Goal: Complete application form

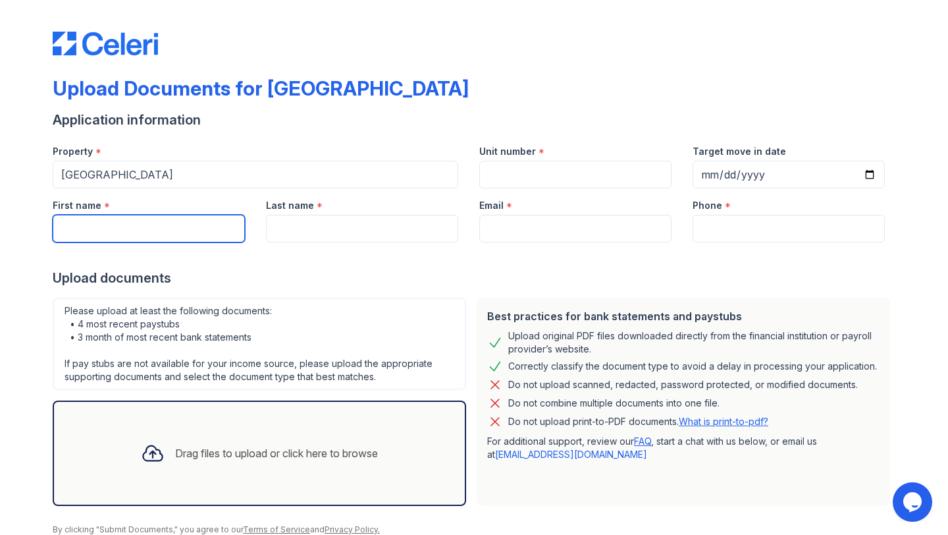
click at [132, 227] on input "First name" at bounding box center [149, 229] width 192 height 28
type input "[PERSON_NAME]"
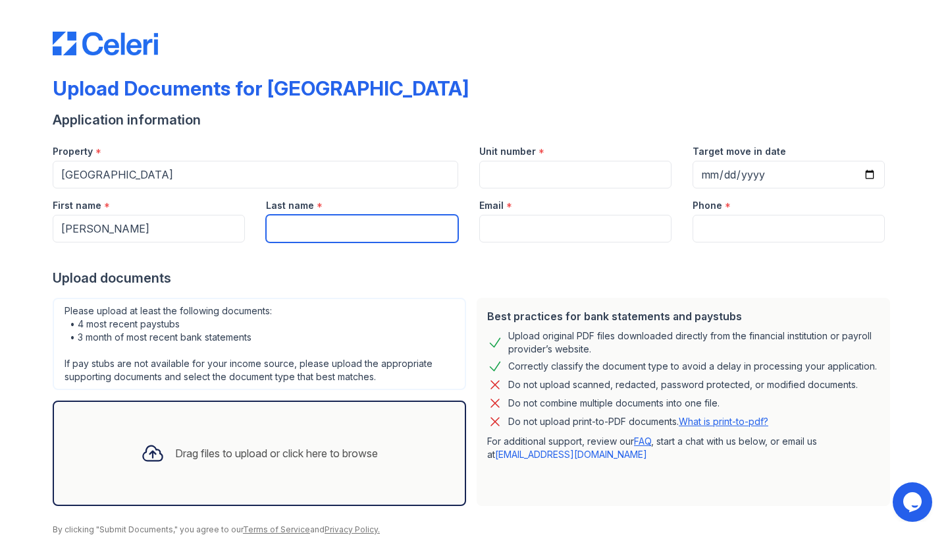
click at [291, 224] on input "Last name" at bounding box center [362, 229] width 192 height 28
type input "[PERSON_NAME]"
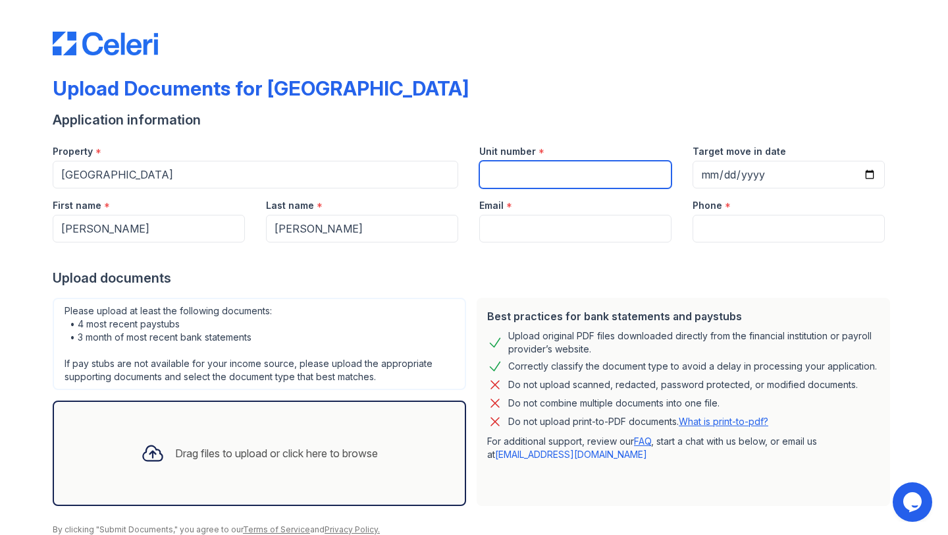
click at [514, 167] on input "Unit number" at bounding box center [575, 175] width 192 height 28
type input "1004"
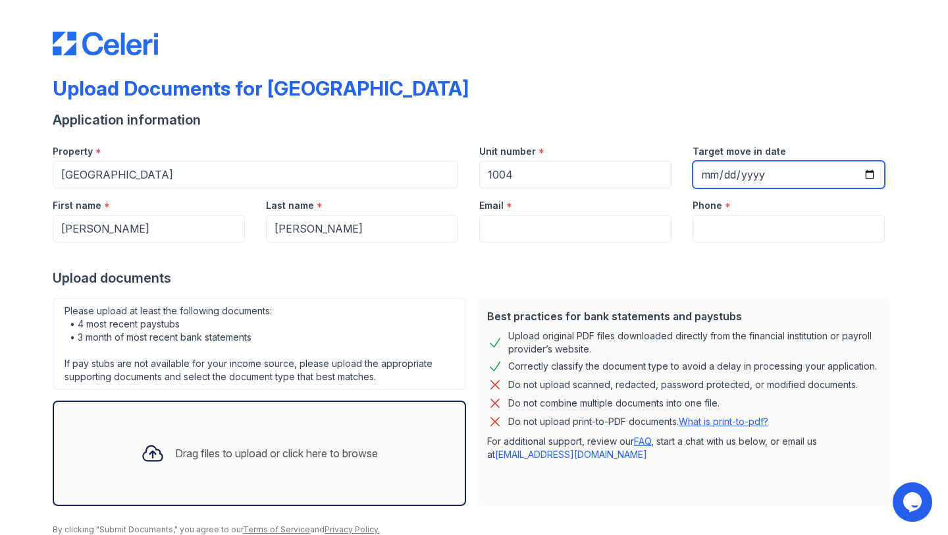
click at [873, 174] on input "Target move in date" at bounding box center [789, 175] width 192 height 28
type input "[DATE]"
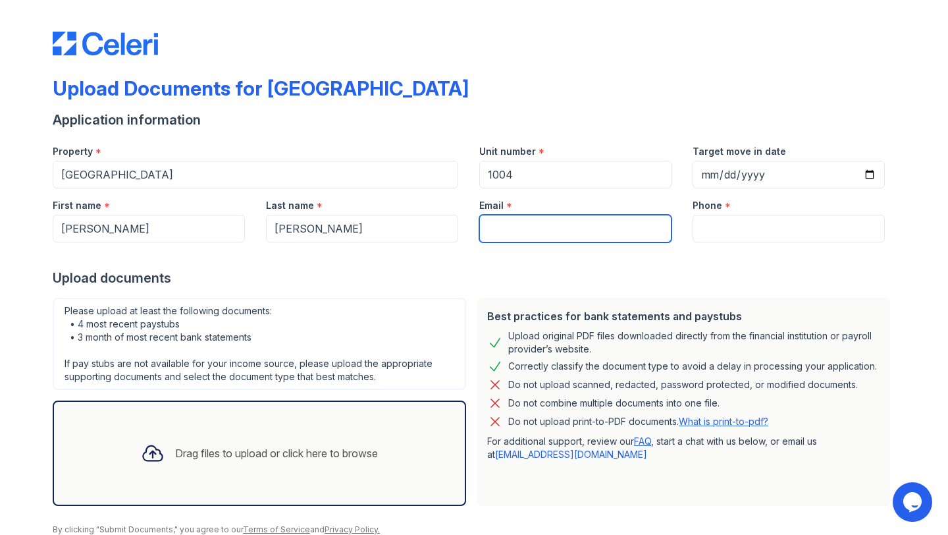
click at [536, 229] on input "Email" at bounding box center [575, 229] width 192 height 28
type input "[PERSON_NAME][EMAIL_ADDRESS][PERSON_NAME][DOMAIN_NAME]"
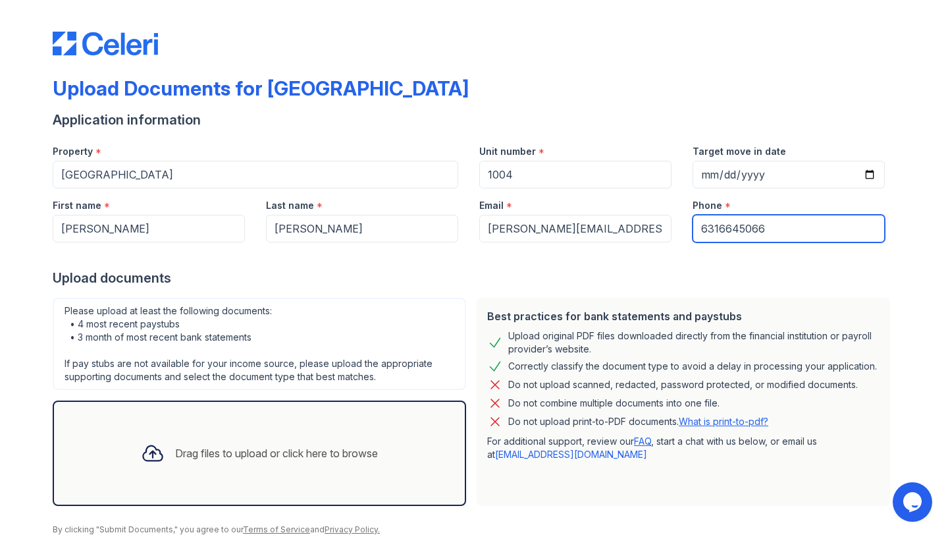
click at [772, 219] on input "6316645066" at bounding box center [789, 229] width 192 height 28
click at [784, 234] on input "6316645066" at bounding box center [789, 229] width 192 height 28
type input "6318979597"
click at [496, 492] on div "Best practices for bank statements and paystubs Upload original PDF files downl…" at bounding box center [683, 402] width 413 height 208
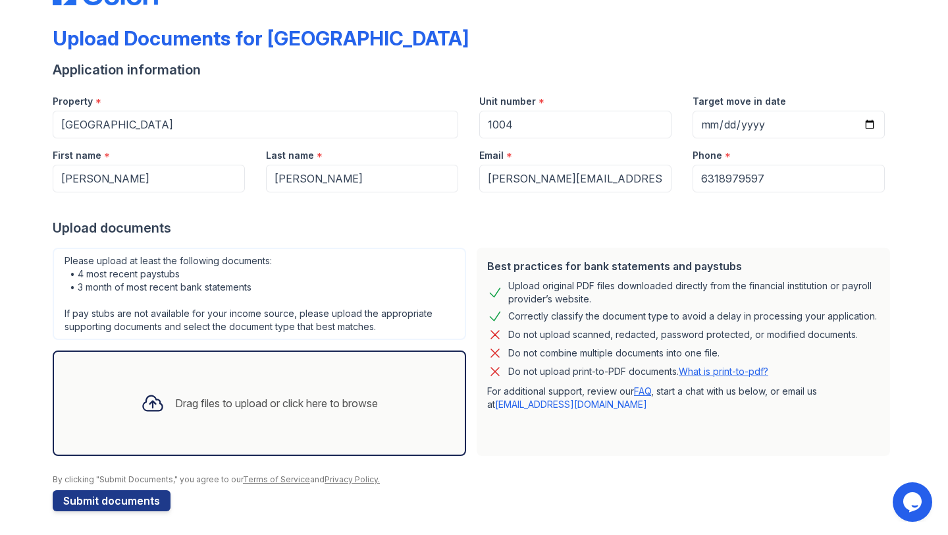
scroll to position [53, 0]
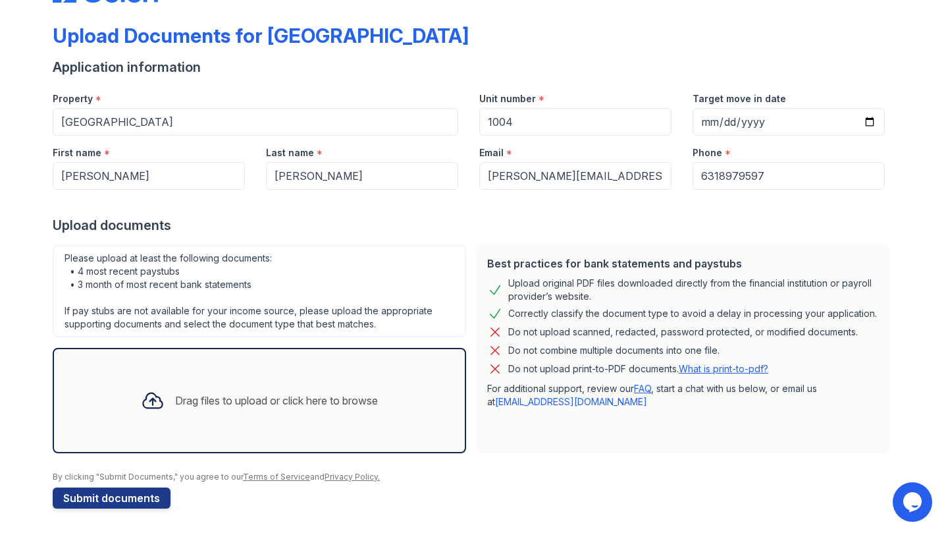
click at [496, 492] on form "Application information Property * Ruby Square Unit number * 1004 Target move i…" at bounding box center [474, 283] width 843 height 450
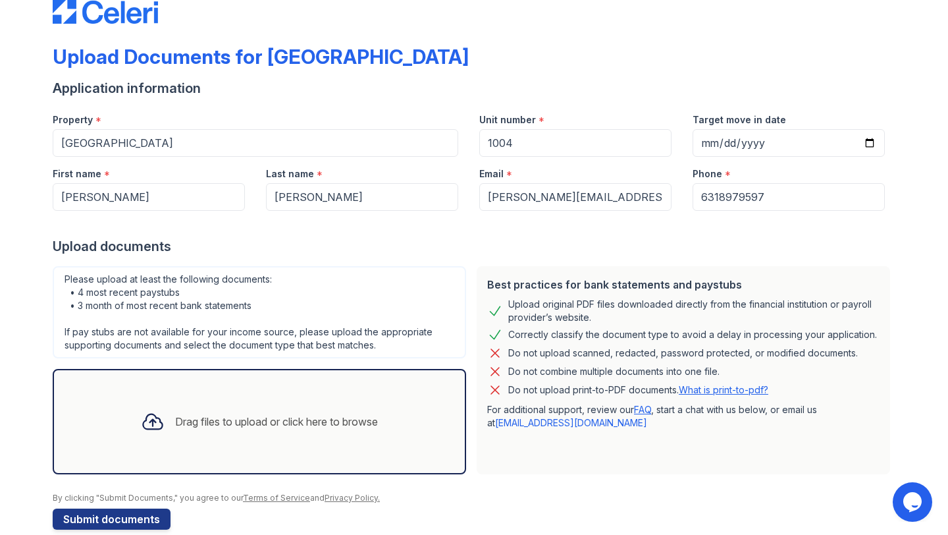
click at [182, 415] on div "Drag files to upload or click here to browse" at bounding box center [276, 421] width 203 height 16
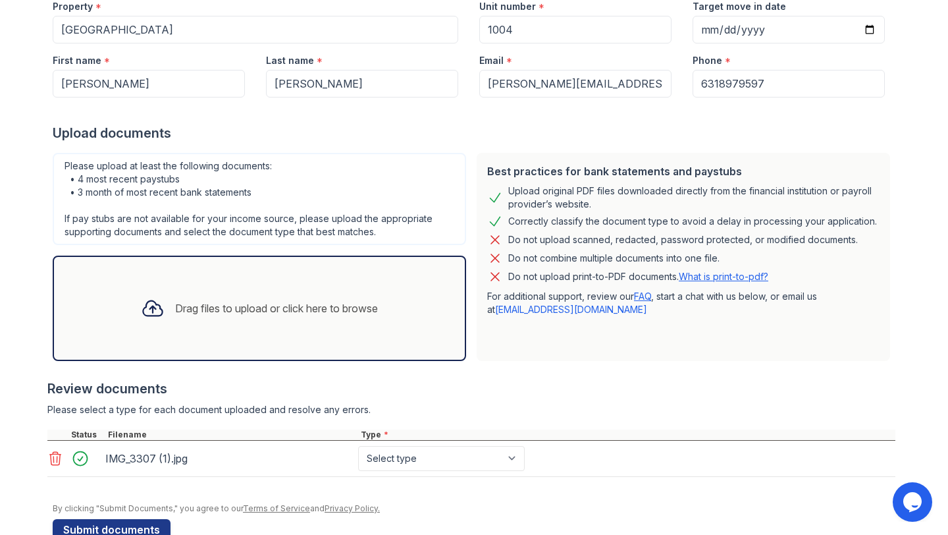
scroll to position [176, 0]
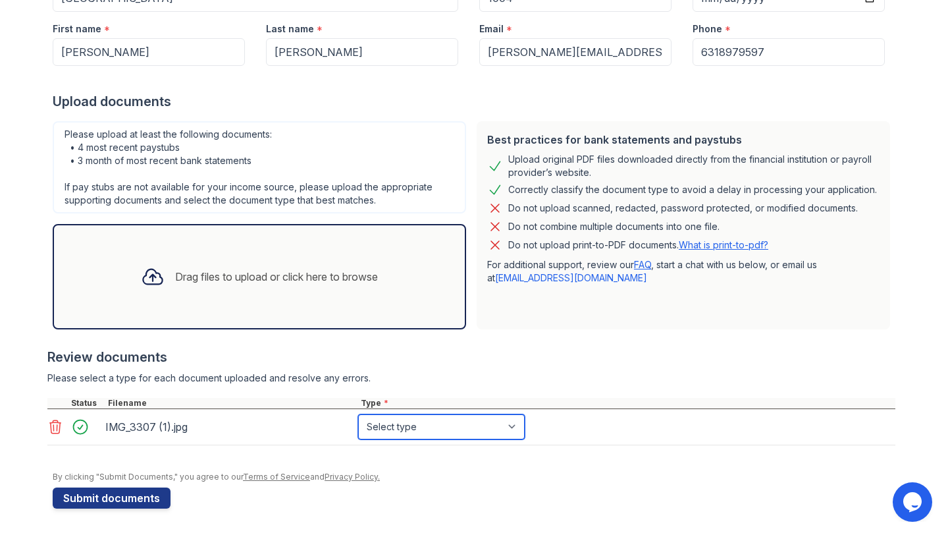
click at [386, 425] on select "Select type Paystub Bank Statement Offer Letter Tax Documents Benefit Award Let…" at bounding box center [441, 426] width 167 height 25
select select "other"
click at [163, 276] on div at bounding box center [153, 276] width 34 height 34
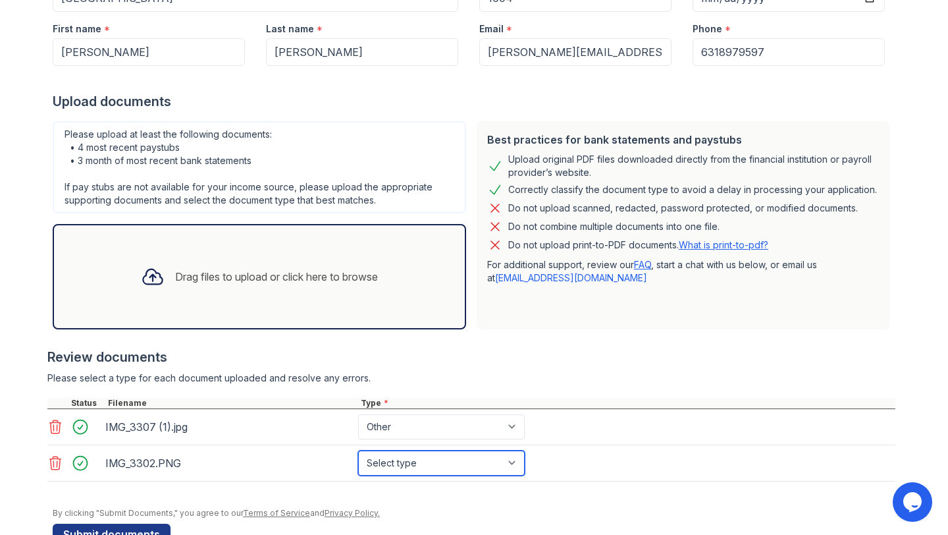
click at [426, 464] on select "Select type Paystub Bank Statement Offer Letter Tax Documents Benefit Award Let…" at bounding box center [441, 462] width 167 height 25
select select "paystub"
click at [141, 456] on div "IMG_3302.PNG" at bounding box center [229, 462] width 248 height 21
click at [140, 465] on div "IMG_3302.PNG" at bounding box center [229, 462] width 248 height 21
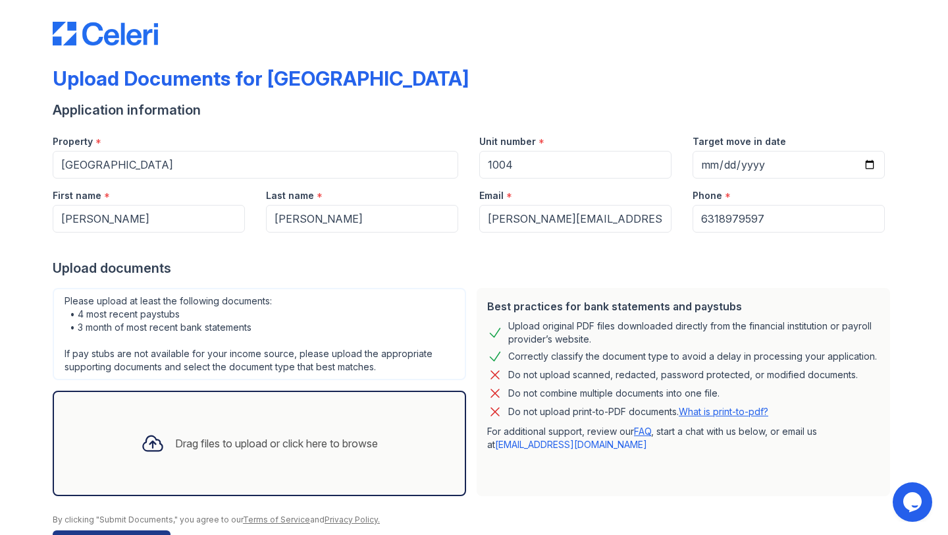
scroll to position [53, 0]
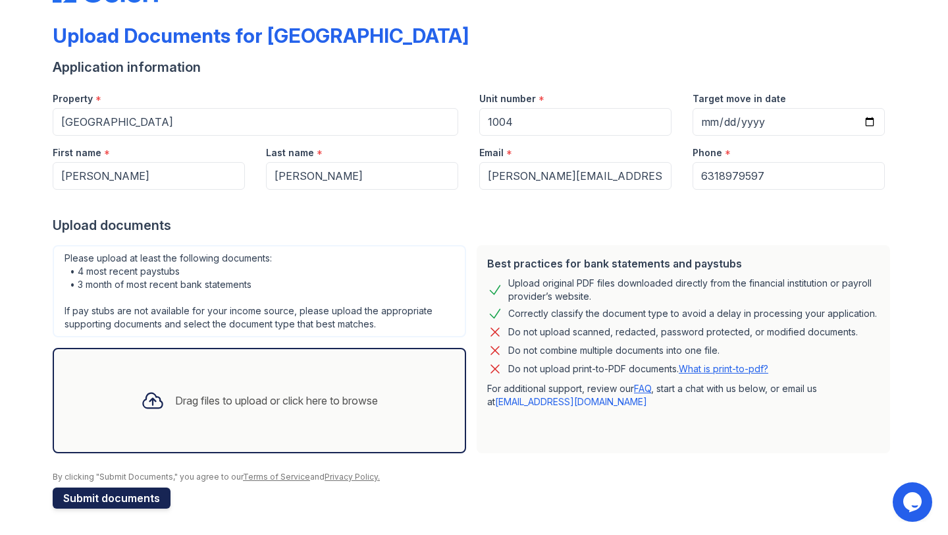
click at [134, 496] on button "Submit documents" at bounding box center [112, 497] width 118 height 21
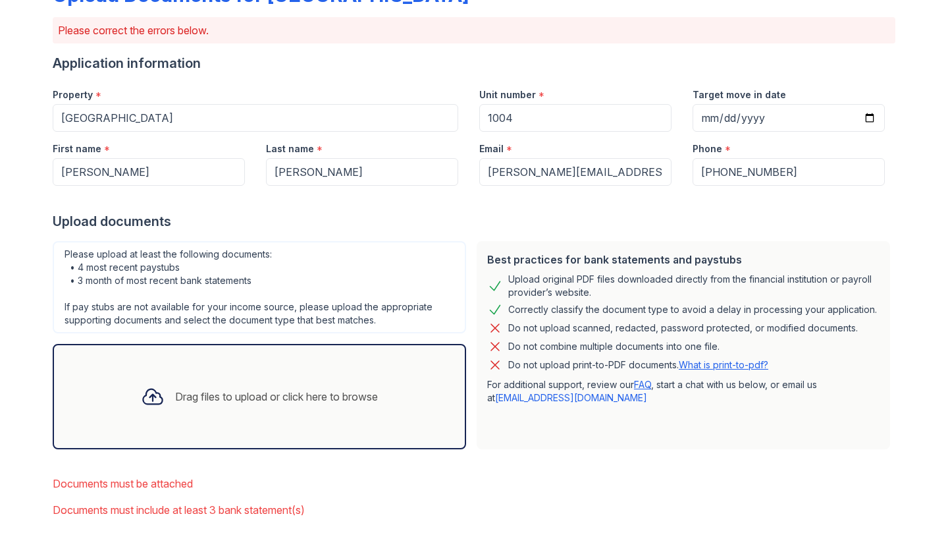
scroll to position [158, 0]
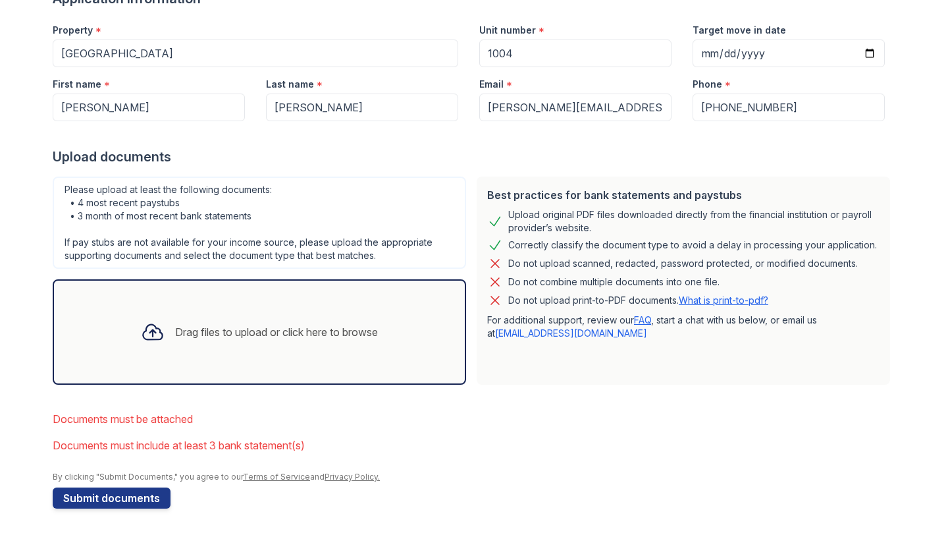
click at [146, 325] on icon at bounding box center [153, 332] width 24 height 24
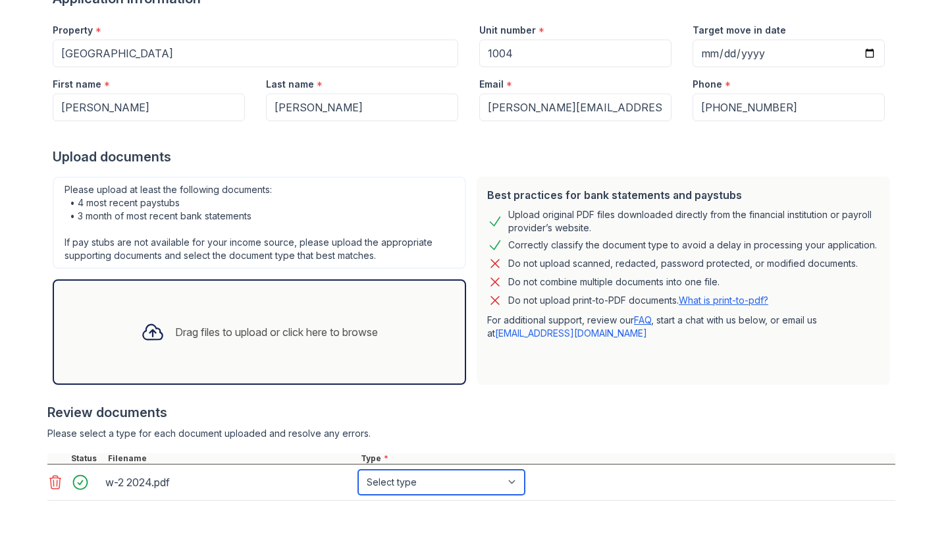
click at [412, 486] on select "Select type Paystub Bank Statement Offer Letter Tax Documents Benefit Award Let…" at bounding box center [441, 481] width 167 height 25
click at [389, 473] on select "Select type Paystub Bank Statement Offer Letter Tax Documents Benefit Award Let…" at bounding box center [441, 481] width 167 height 25
select select "tax_documents"
click at [285, 320] on div "Drag files to upload or click here to browse" at bounding box center [259, 331] width 258 height 45
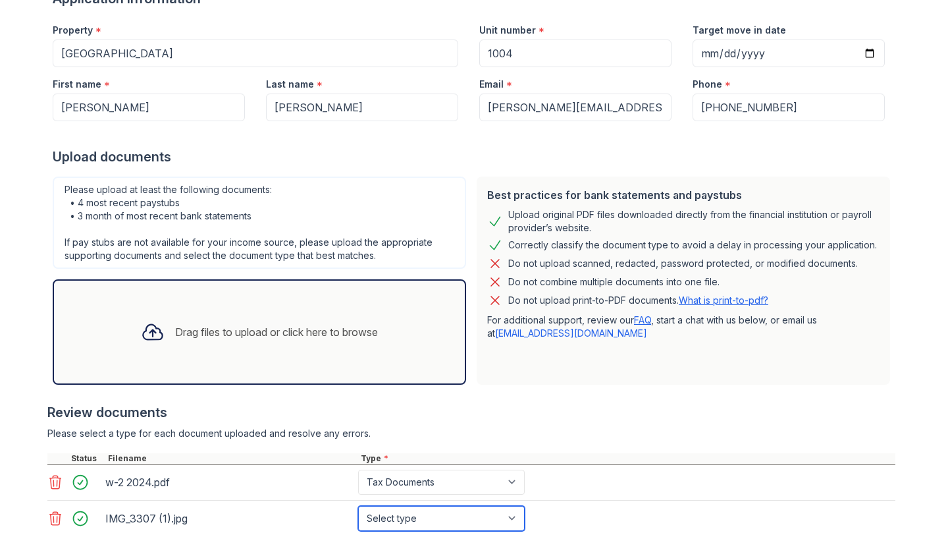
click at [446, 519] on select "Select type Paystub Bank Statement Offer Letter Tax Documents Benefit Award Let…" at bounding box center [441, 518] width 167 height 25
select select "other"
click at [207, 328] on div "Drag files to upload or click here to browse" at bounding box center [276, 332] width 203 height 16
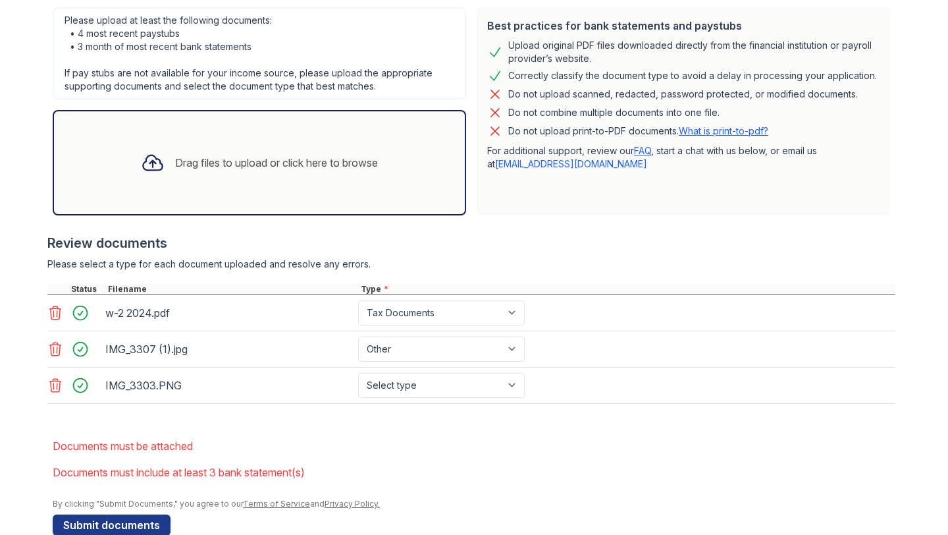
scroll to position [329, 0]
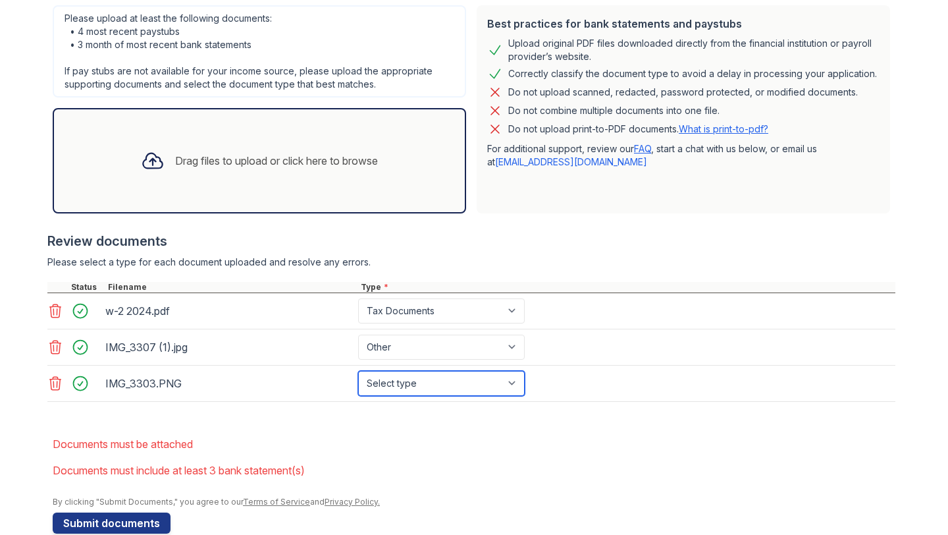
click at [427, 382] on select "Select type Paystub Bank Statement Offer Letter Tax Documents Benefit Award Let…" at bounding box center [441, 383] width 167 height 25
select select "paystub"
click at [210, 160] on div "Drag files to upload or click here to browse" at bounding box center [276, 161] width 203 height 16
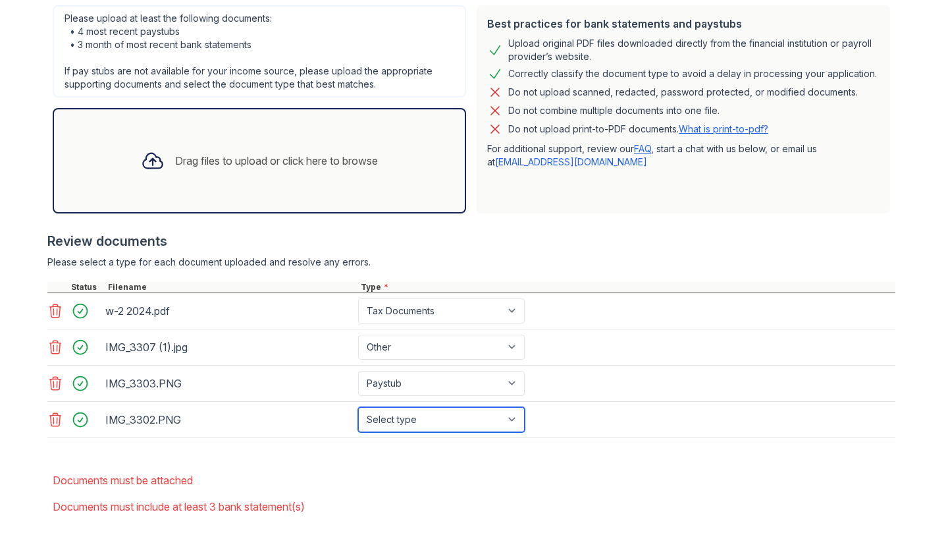
click at [421, 418] on select "Select type Paystub Bank Statement Offer Letter Tax Documents Benefit Award Let…" at bounding box center [441, 419] width 167 height 25
select select "paystub"
click at [275, 159] on div "Drag files to upload or click here to browse" at bounding box center [276, 161] width 203 height 16
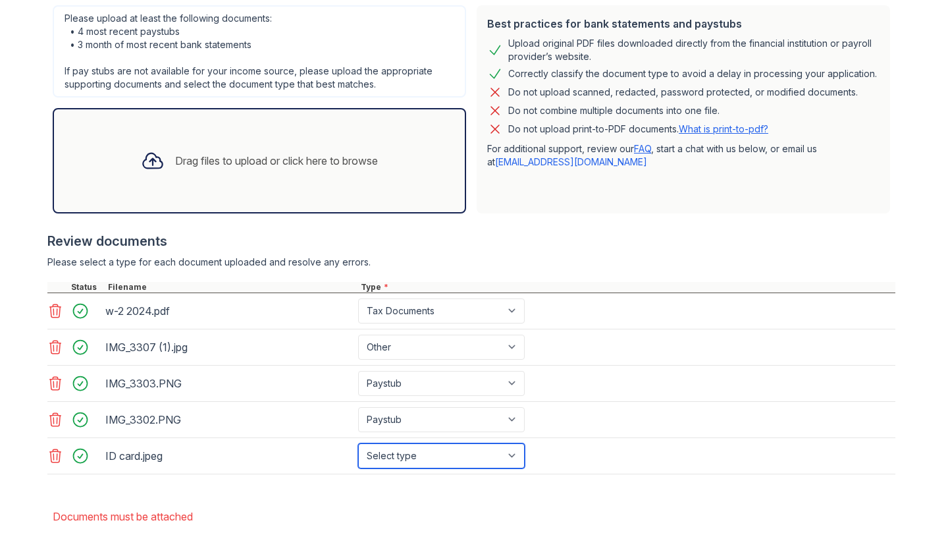
click at [407, 454] on select "Select type Paystub Bank Statement Offer Letter Tax Documents Benefit Award Let…" at bounding box center [441, 455] width 167 height 25
select select "other"
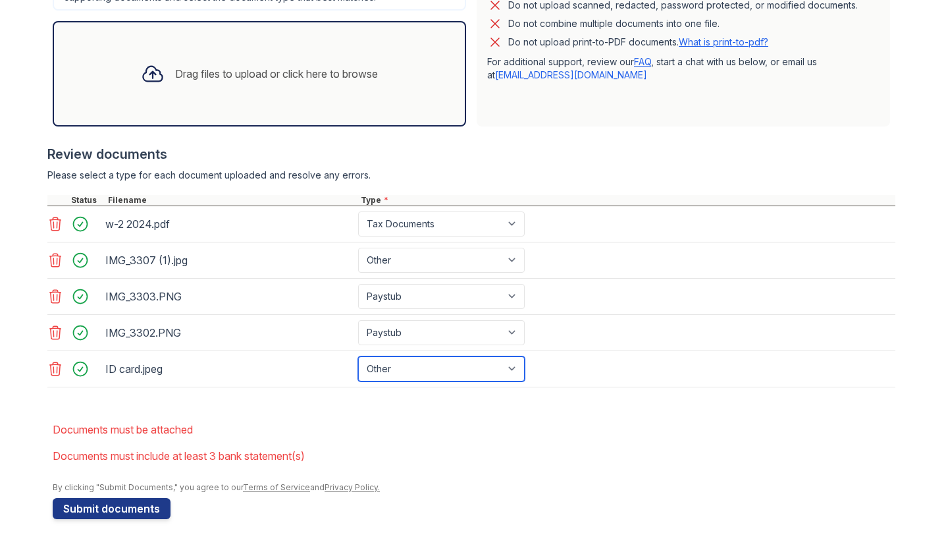
scroll to position [419, 0]
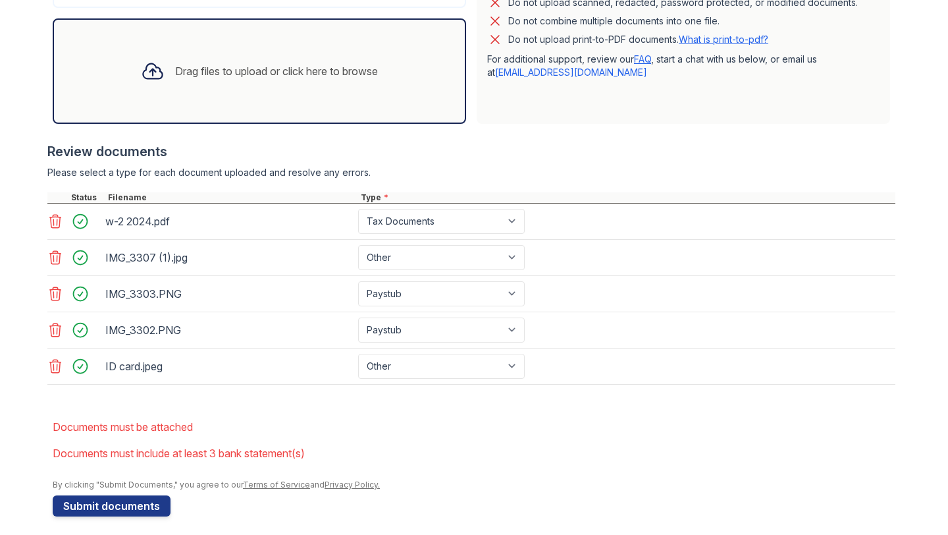
click at [169, 64] on div "Drag files to upload or click here to browse" at bounding box center [259, 71] width 258 height 45
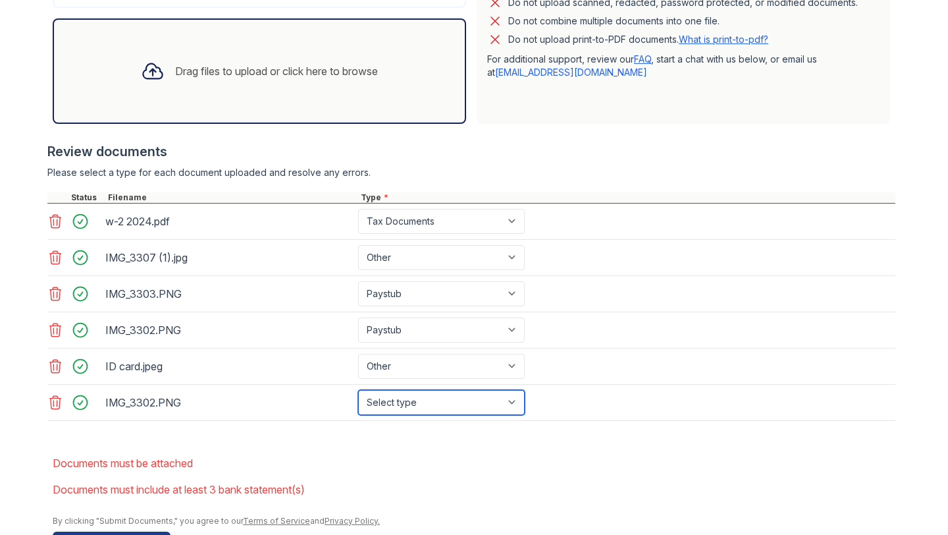
click at [411, 398] on select "Select type Paystub Bank Statement Offer Letter Tax Documents Benefit Award Let…" at bounding box center [441, 402] width 167 height 25
select select "paystub"
click at [205, 68] on div "Drag files to upload or click here to browse" at bounding box center [276, 71] width 203 height 16
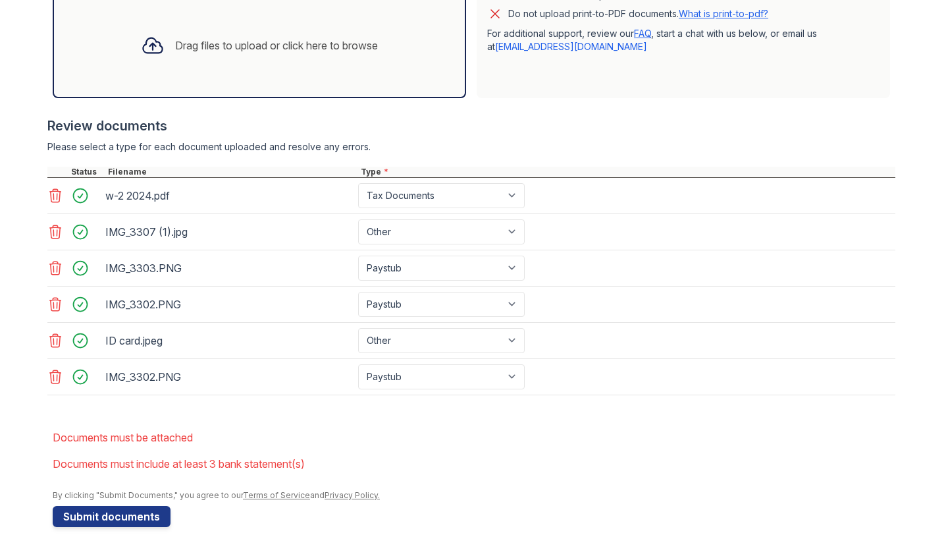
scroll to position [463, 0]
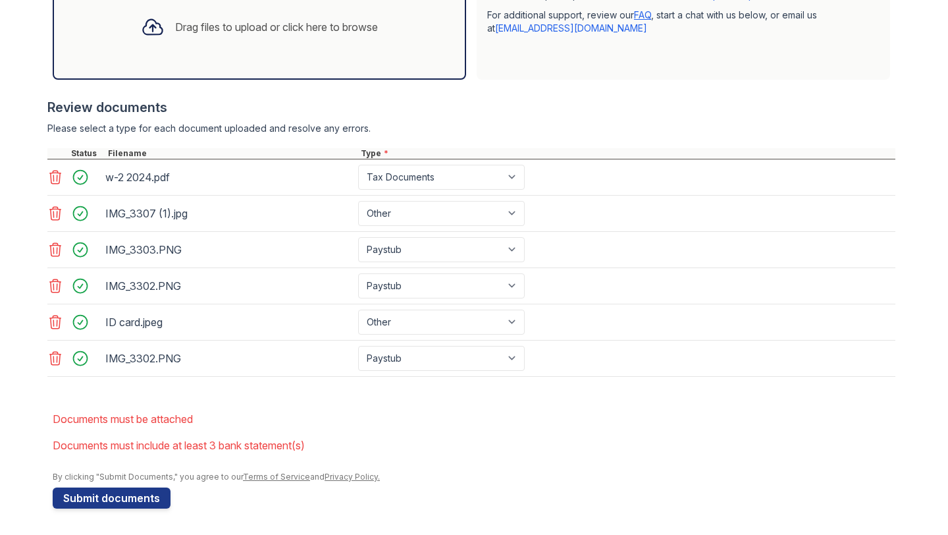
click at [161, 24] on div at bounding box center [153, 27] width 34 height 34
click at [259, 22] on div "Drag files to upload or click here to browse" at bounding box center [276, 27] width 203 height 16
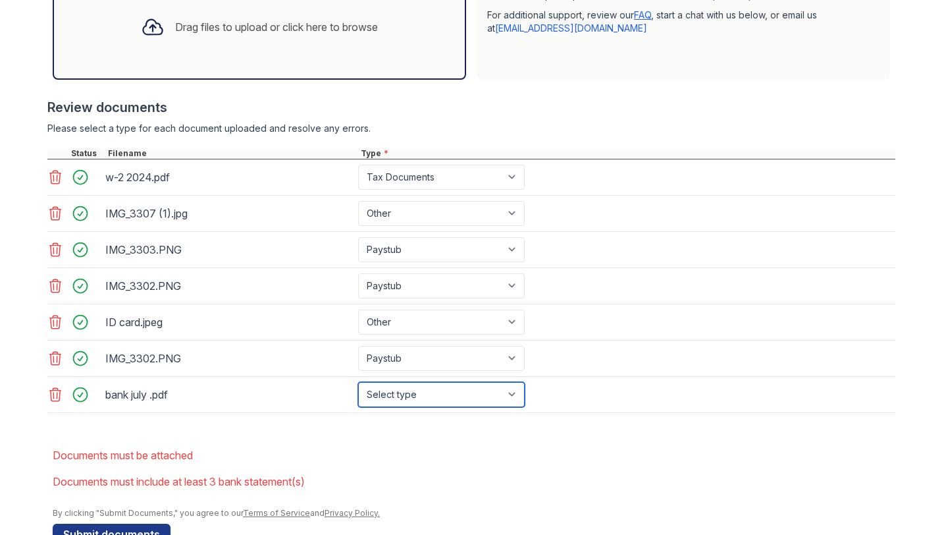
click at [416, 395] on select "Select type Paystub Bank Statement Offer Letter Tax Documents Benefit Award Let…" at bounding box center [441, 394] width 167 height 25
select select "bank_statement"
click at [209, 34] on div "Drag files to upload or click here to browse" at bounding box center [276, 27] width 203 height 16
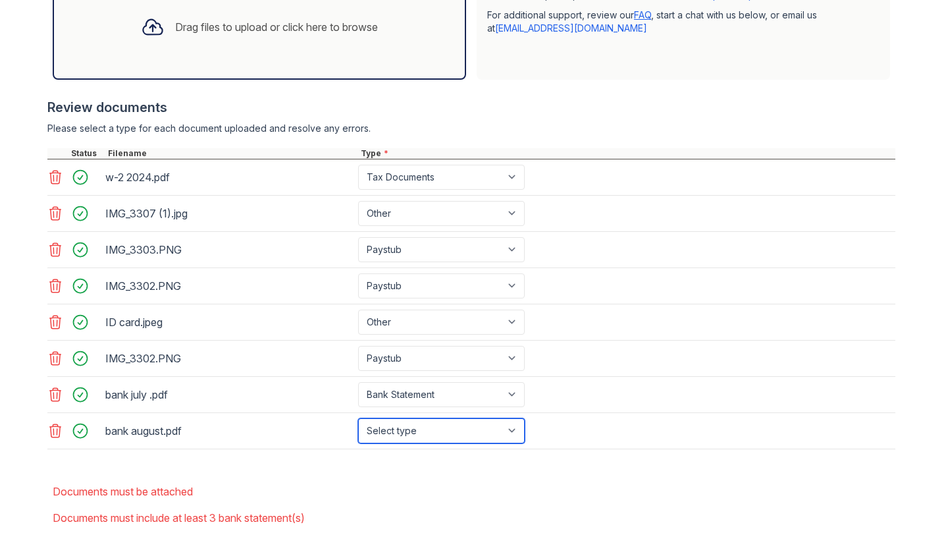
click at [464, 436] on select "Select type Paystub Bank Statement Offer Letter Tax Documents Benefit Award Let…" at bounding box center [441, 430] width 167 height 25
select select "bank_statement"
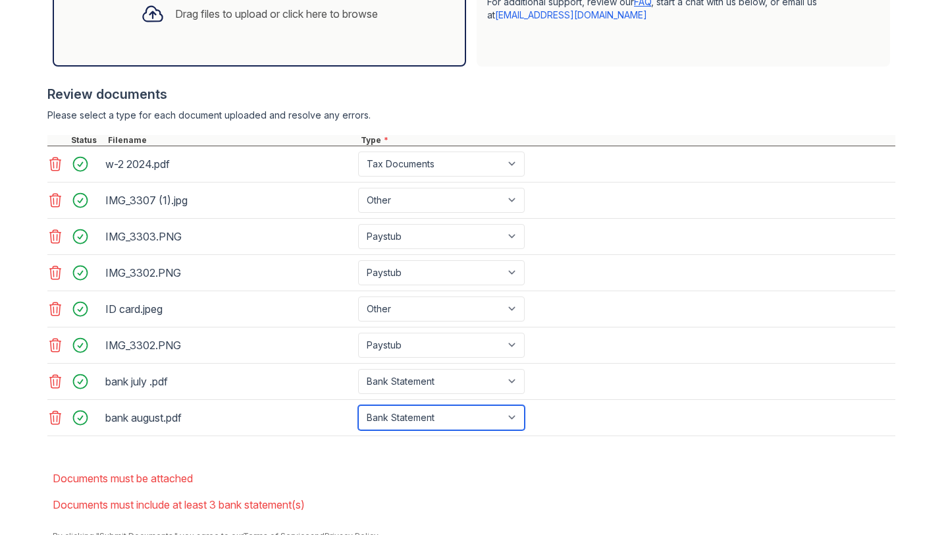
scroll to position [478, 0]
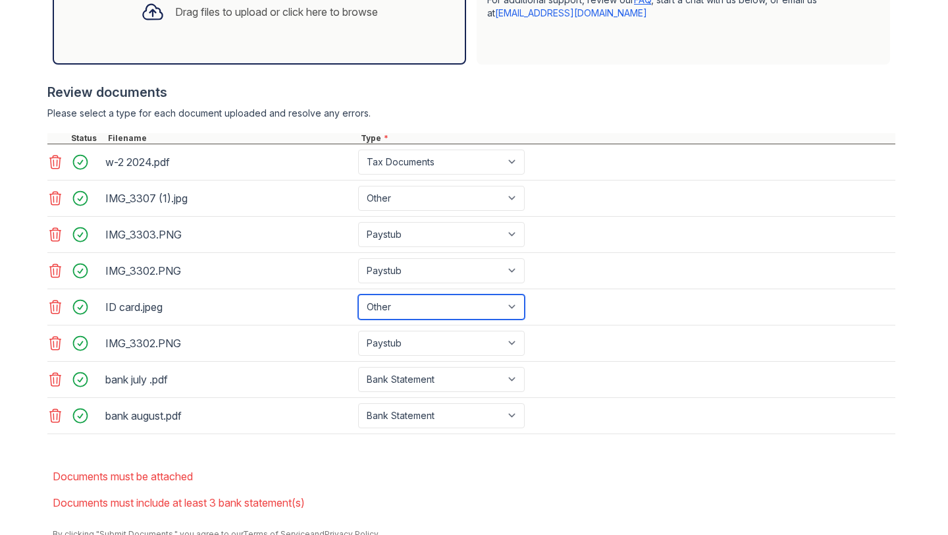
click at [459, 305] on select "Select type Paystub Bank Statement Offer Letter Tax Documents Benefit Award Let…" at bounding box center [441, 306] width 167 height 25
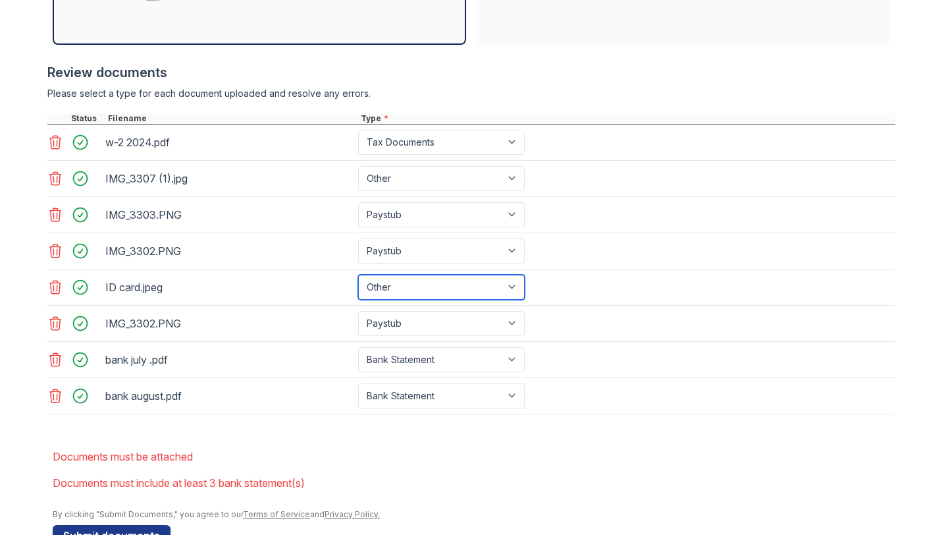
scroll to position [486, 0]
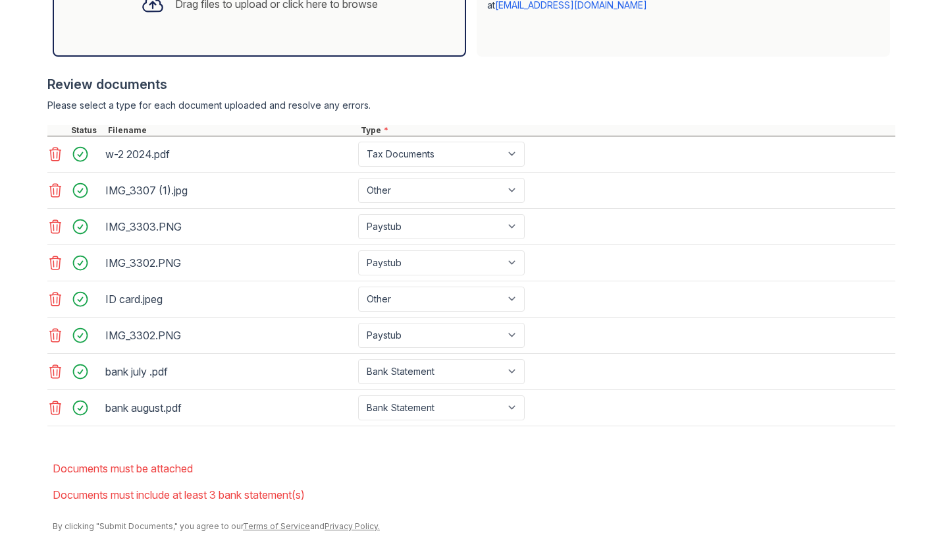
click at [180, 6] on div "Drag files to upload or click here to browse" at bounding box center [276, 4] width 203 height 16
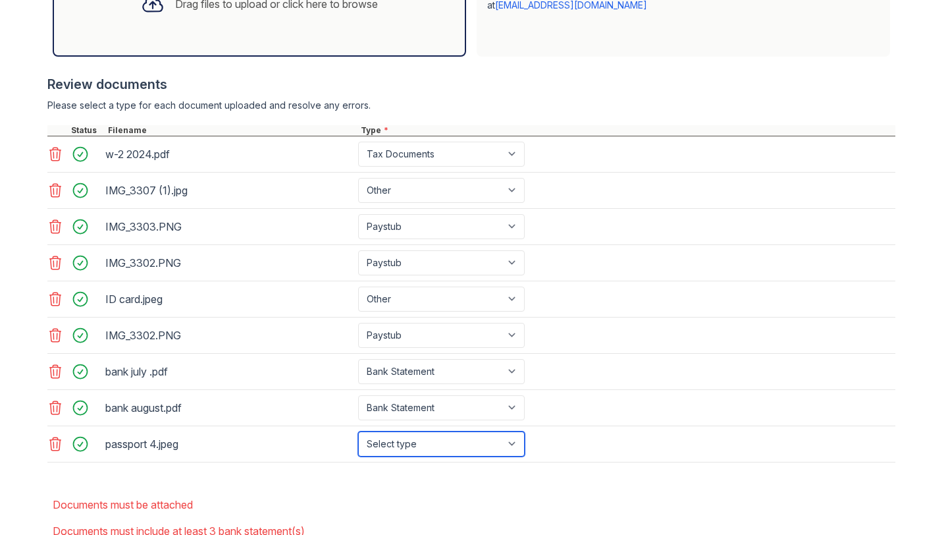
click at [390, 446] on select "Select type Paystub Bank Statement Offer Letter Tax Documents Benefit Award Let…" at bounding box center [441, 443] width 167 height 25
select select "other"
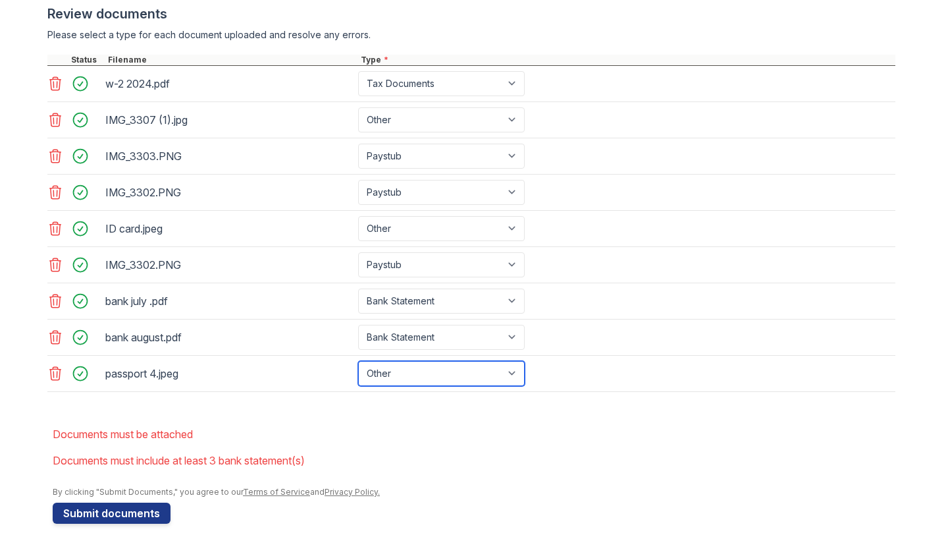
scroll to position [571, 0]
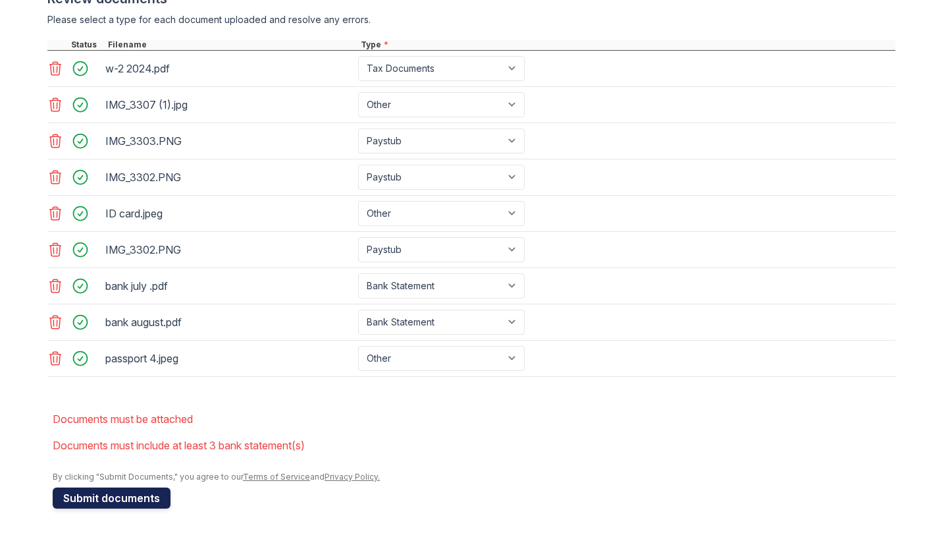
click at [129, 499] on button "Submit documents" at bounding box center [112, 497] width 118 height 21
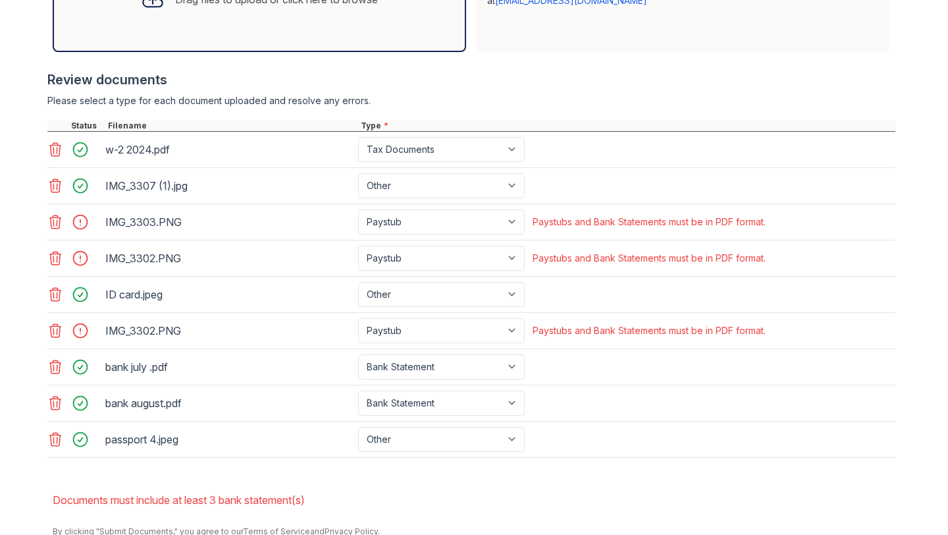
scroll to position [492, 0]
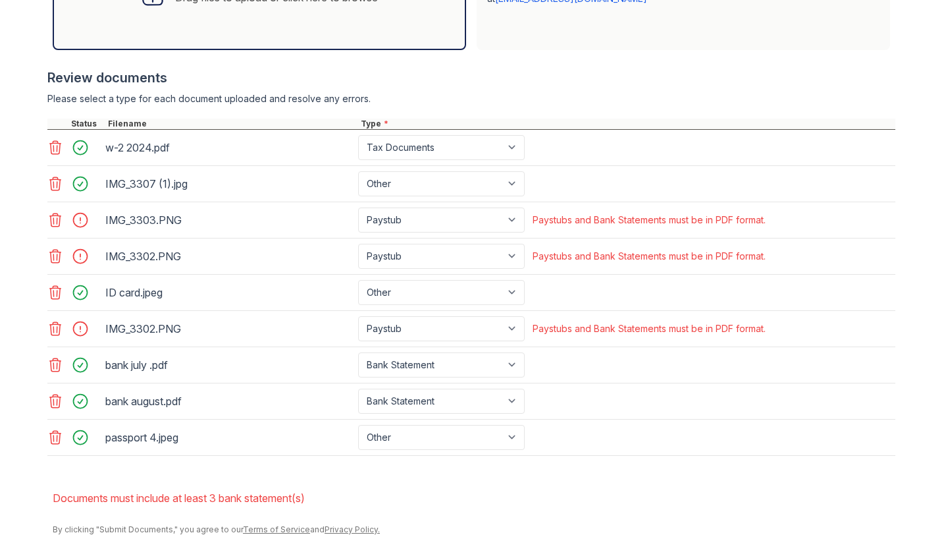
click at [53, 215] on icon at bounding box center [55, 219] width 11 height 13
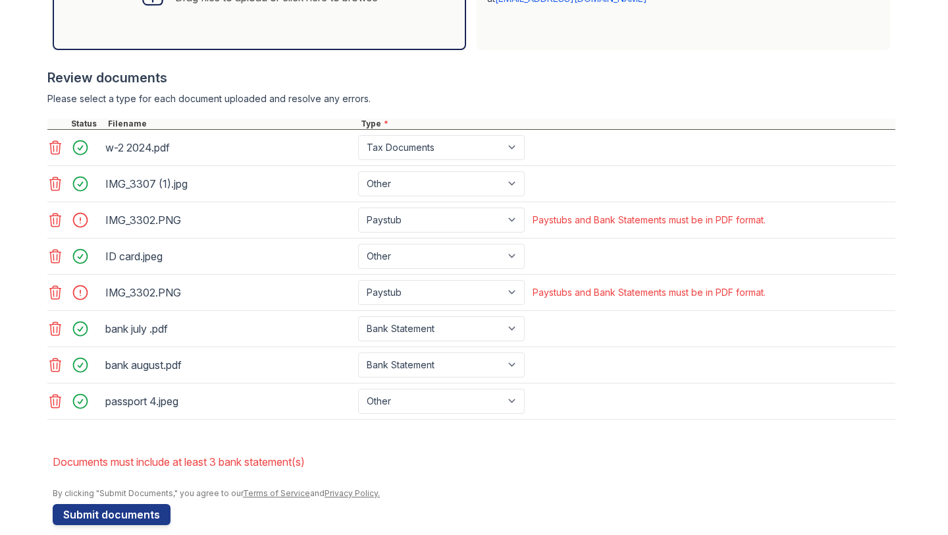
click at [52, 221] on icon at bounding box center [55, 220] width 16 height 16
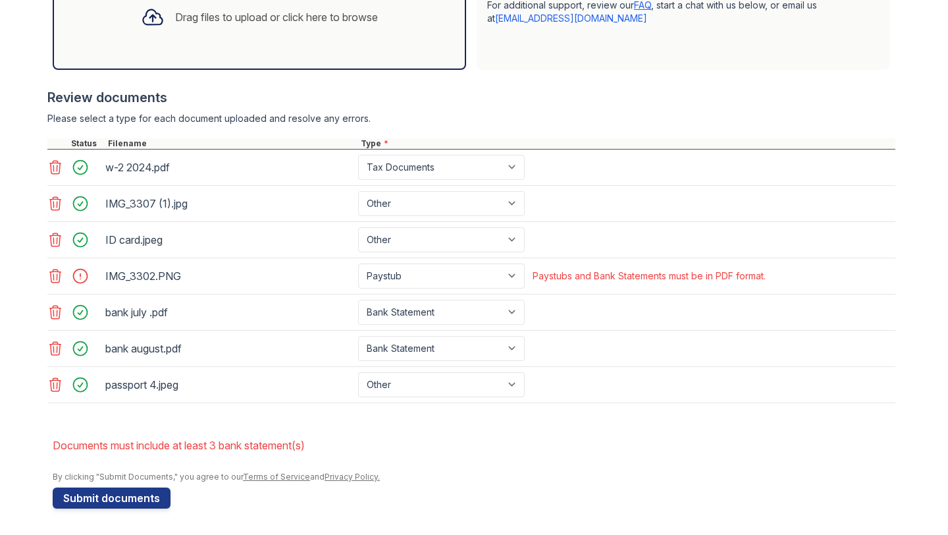
click at [61, 271] on icon at bounding box center [55, 276] width 16 height 16
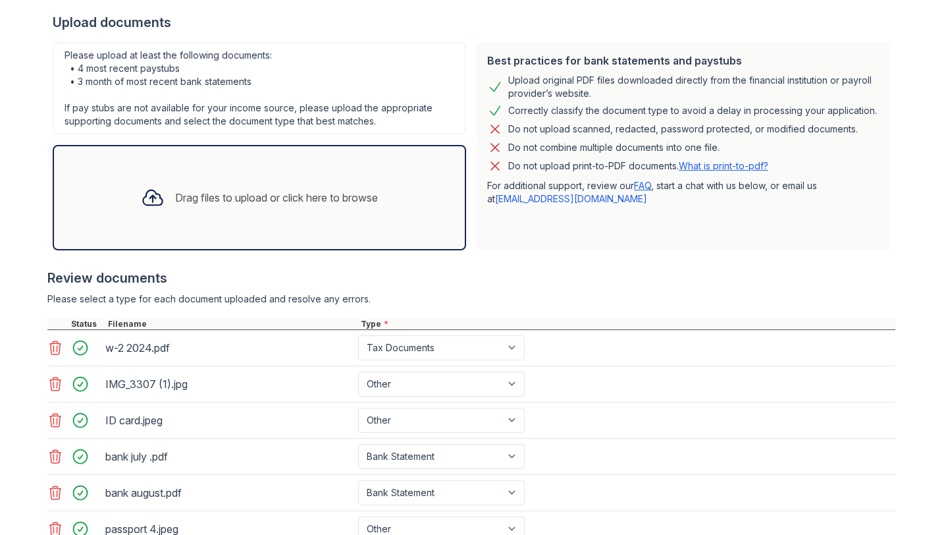
scroll to position [290, 0]
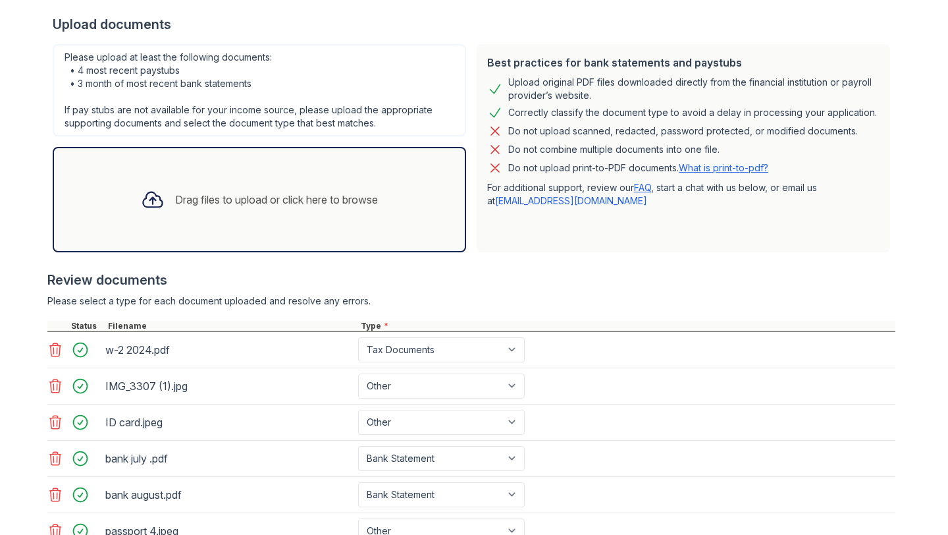
click at [151, 201] on icon at bounding box center [153, 200] width 24 height 24
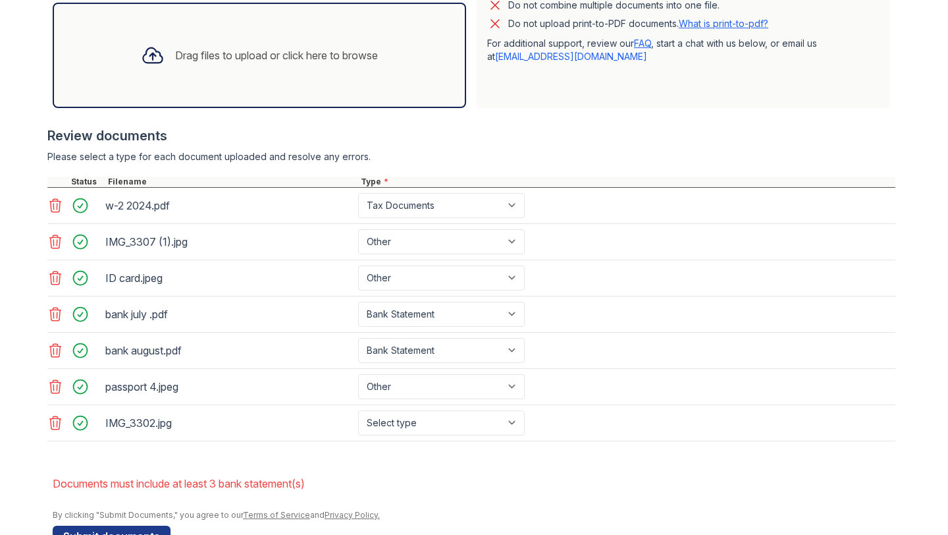
scroll to position [473, 0]
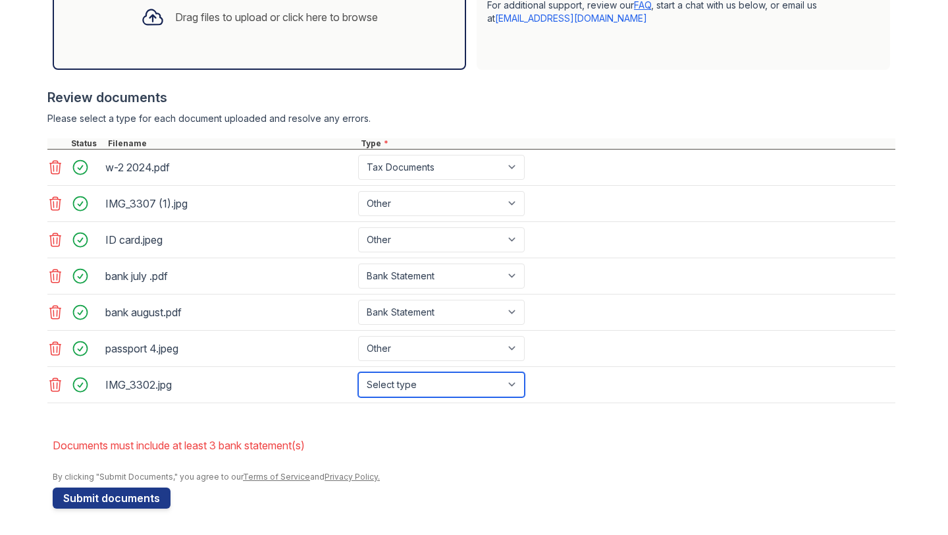
click at [406, 382] on select "Select type Paystub Bank Statement Offer Letter Tax Documents Benefit Award Let…" at bounding box center [441, 384] width 167 height 25
select select "paystub"
click at [162, 24] on div at bounding box center [153, 17] width 34 height 34
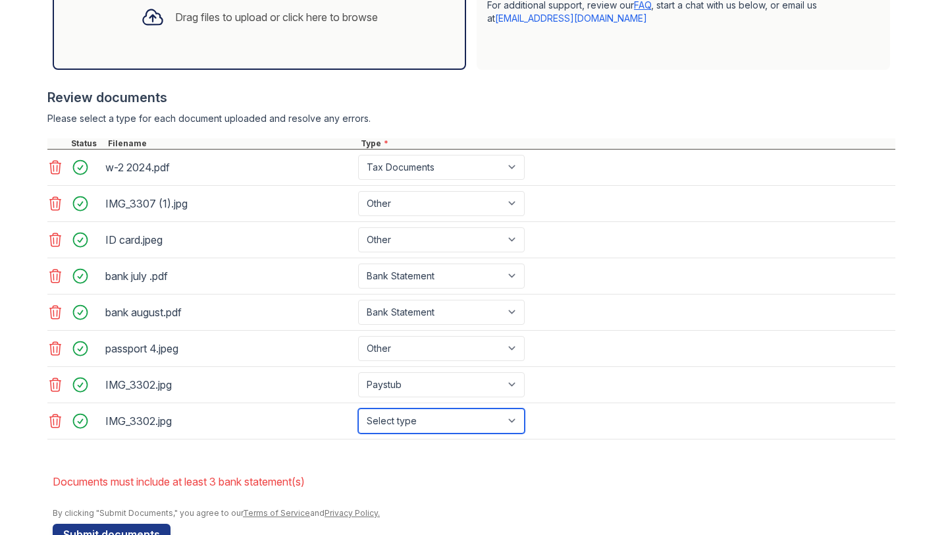
click at [450, 416] on select "Select type Paystub Bank Statement Offer Letter Tax Documents Benefit Award Let…" at bounding box center [441, 420] width 167 height 25
select select "paystub"
click at [211, 22] on div "Drag files to upload or click here to browse" at bounding box center [276, 17] width 203 height 16
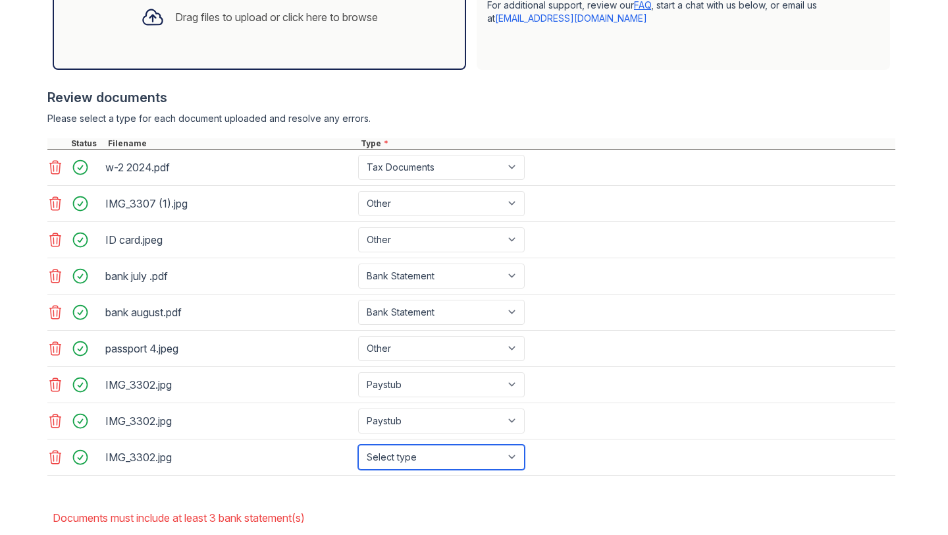
click at [392, 461] on select "Select type Paystub Bank Statement Offer Letter Tax Documents Benefit Award Let…" at bounding box center [441, 456] width 167 height 25
select select "paystub"
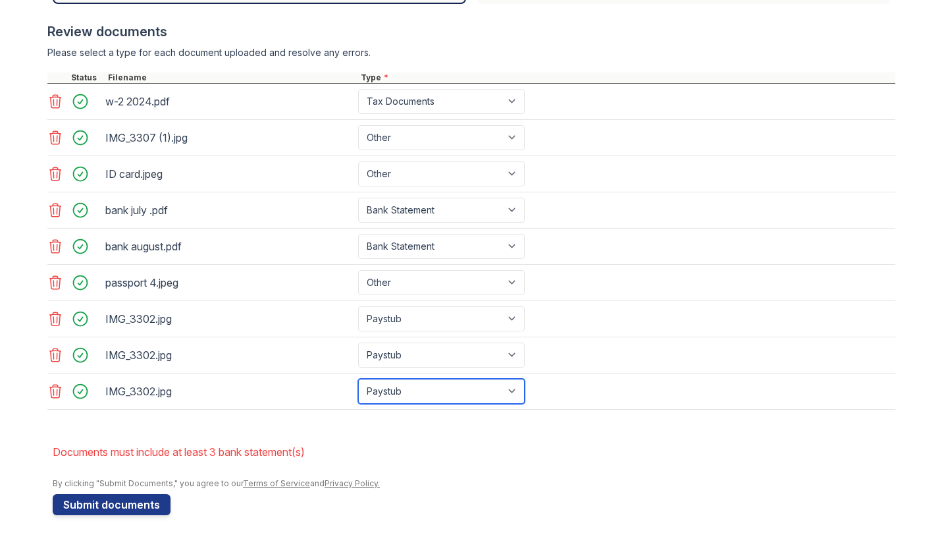
scroll to position [545, 0]
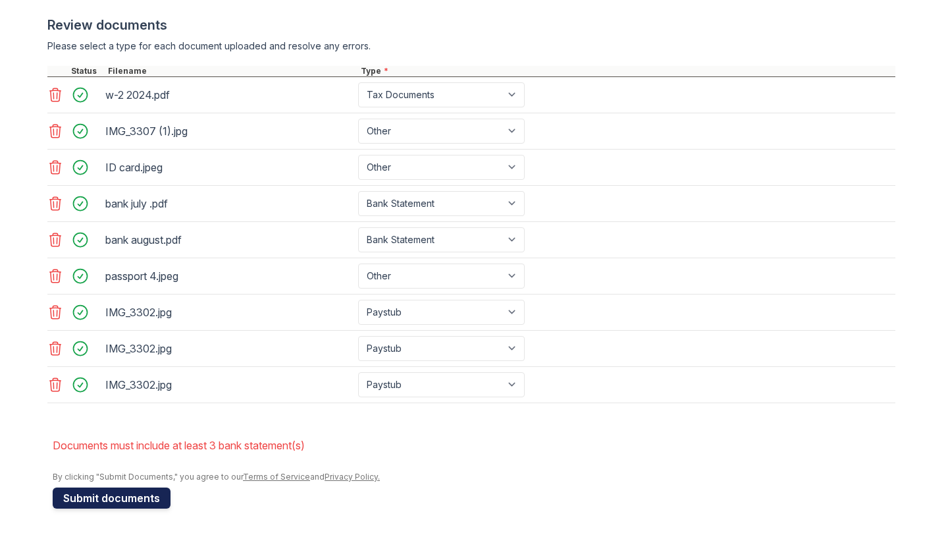
click at [103, 499] on button "Submit documents" at bounding box center [112, 497] width 118 height 21
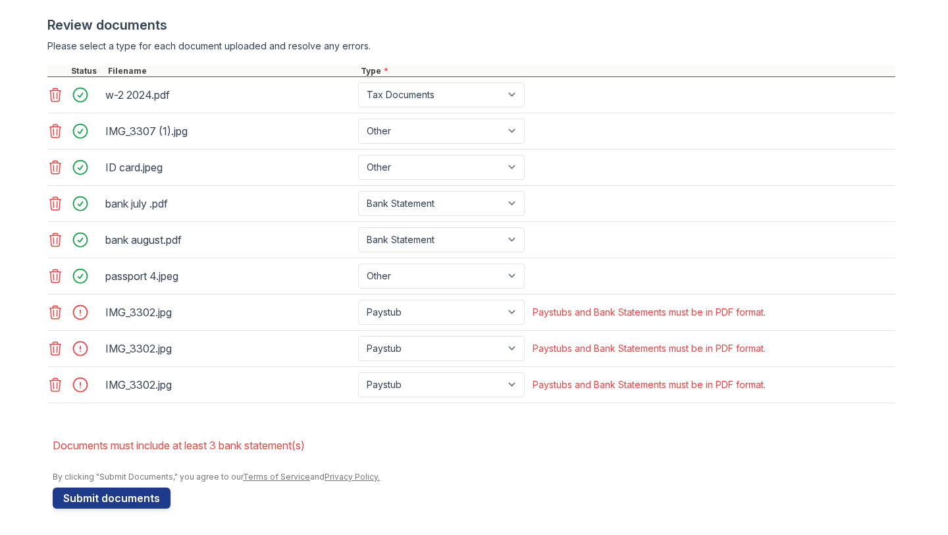
click at [58, 309] on icon at bounding box center [55, 312] width 16 height 16
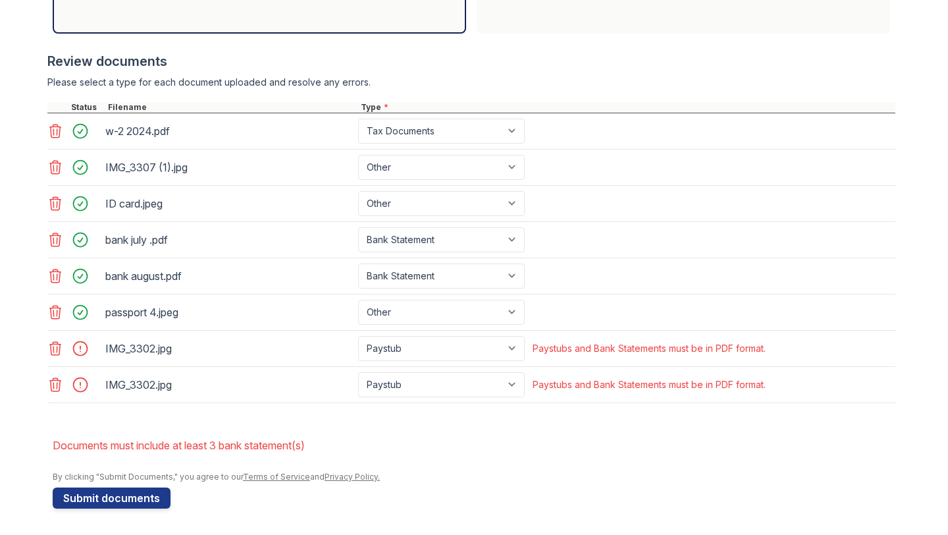
scroll to position [509, 0]
click at [57, 343] on icon at bounding box center [55, 348] width 11 height 13
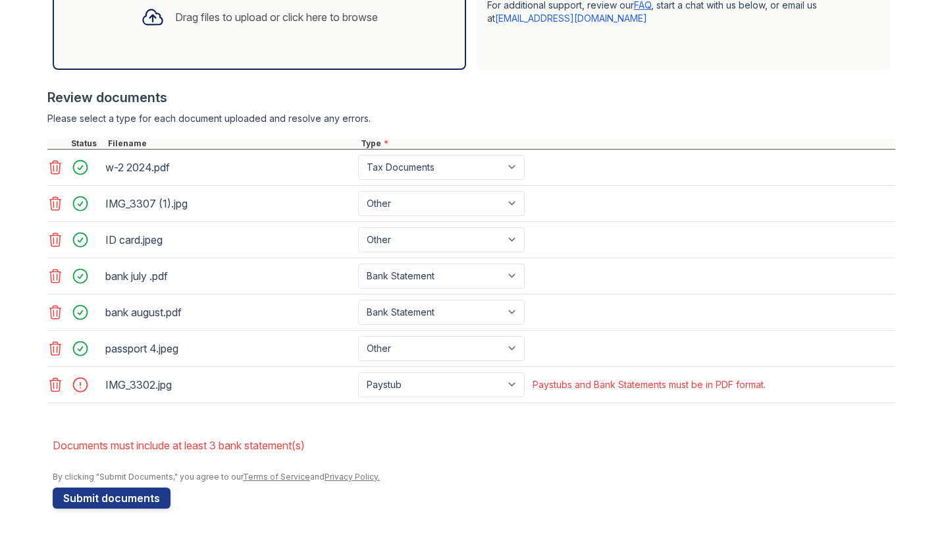
click at [59, 384] on icon at bounding box center [55, 385] width 16 height 16
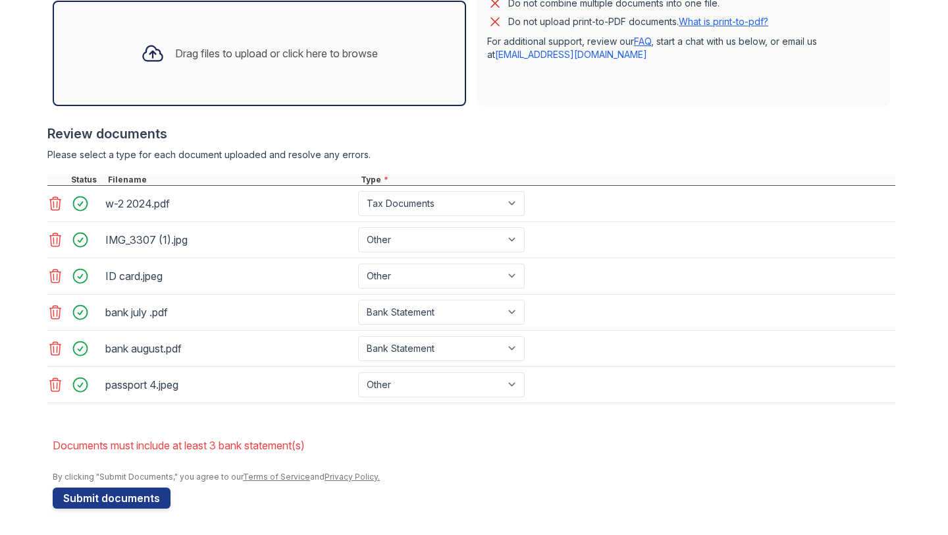
scroll to position [436, 0]
click at [201, 50] on div "Drag files to upload or click here to browse" at bounding box center [276, 53] width 203 height 16
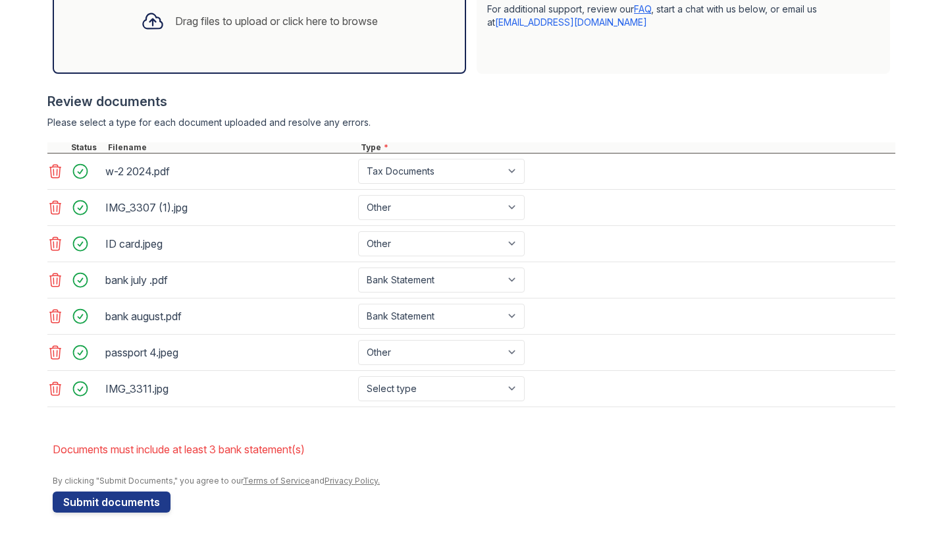
scroll to position [473, 0]
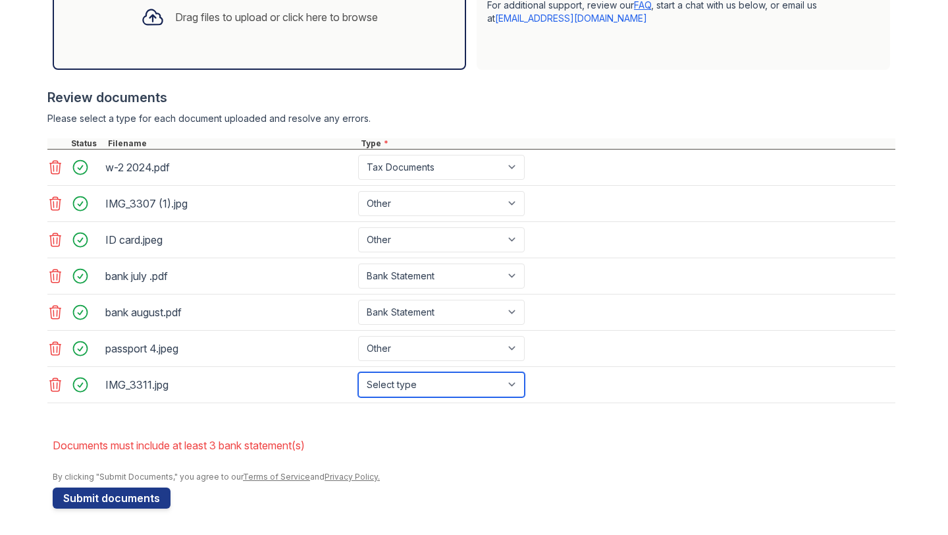
click at [462, 384] on select "Select type Paystub Bank Statement Offer Letter Tax Documents Benefit Award Let…" at bounding box center [441, 384] width 167 height 25
select select "paystub"
click at [224, 22] on div "Drag files to upload or click here to browse" at bounding box center [276, 17] width 203 height 16
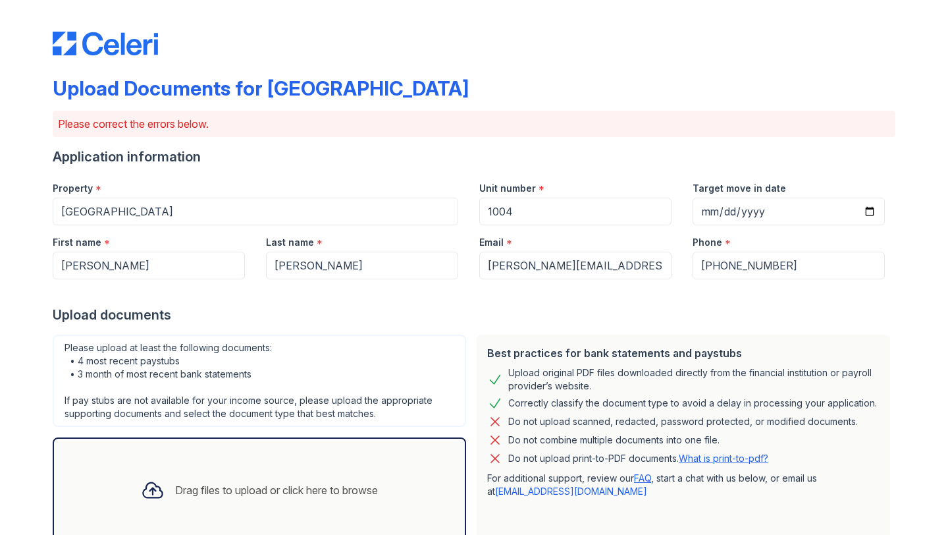
select select "paystub"
